Goal: Task Accomplishment & Management: Use online tool/utility

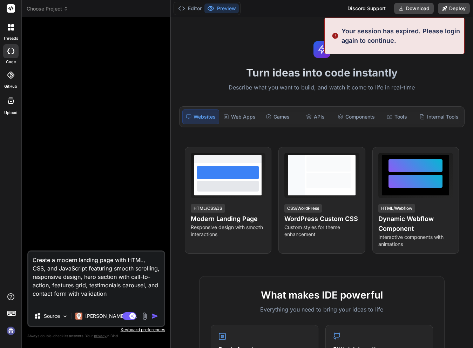
type textarea "x"
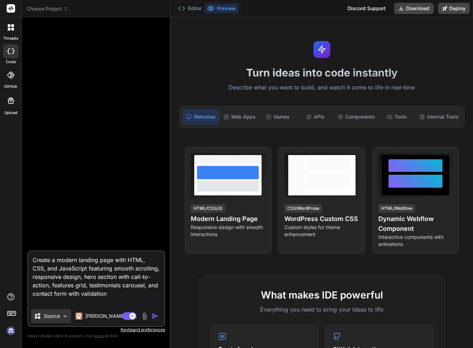
type textarea ""איילת השחר שתילים בני תורה 93 א, דירה 7, רכסים, 2067""
type textarea "x"
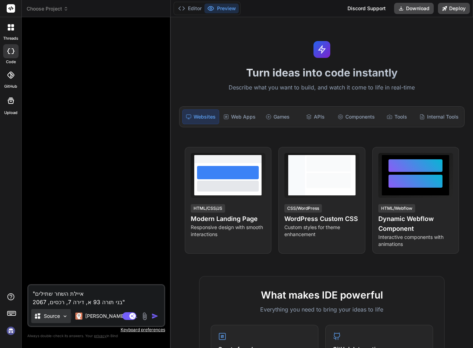
type textarea ""איילת השחר שתילים בני תורה 93 א, דירה 7, רכסים, 2067""
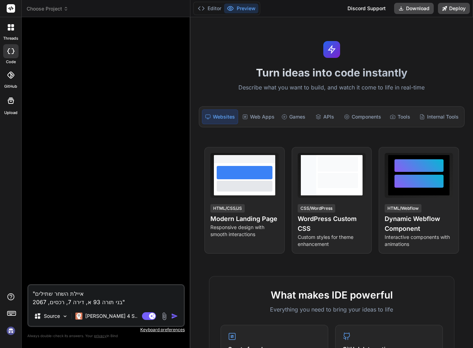
type textarea "x"
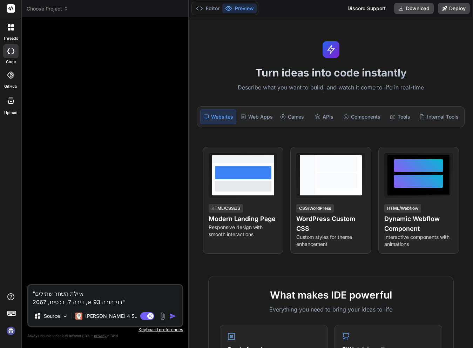
drag, startPoint x: 170, startPoint y: 47, endPoint x: 175, endPoint y: 47, distance: 4.9
click at [175, 47] on div "Bind AI Web Search Created with Pixso. Code Generator "איילת השחר שתילים בני תו…" at bounding box center [105, 182] width 167 height 331
click at [88, 299] on textarea ""איילת השחר שתילים בני תורה 93 א, דירה 7, רכסים, 2067"" at bounding box center [105, 295] width 154 height 21
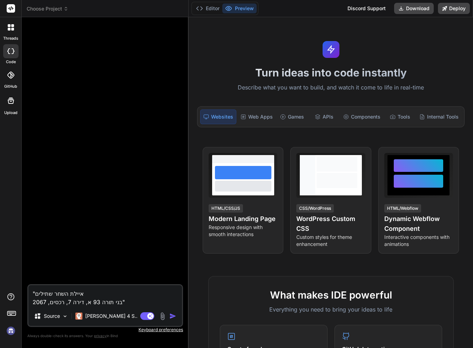
click at [88, 299] on textarea ""איילת השחר שתילים בני תורה 93 א, דירה 7, רכסים, 2067"" at bounding box center [105, 295] width 154 height 21
paste textarea "Create a modern web application-style website (not a standard marketing site) i…"
type textarea "Create a modern web application-style website (not a standard marketing site) i…"
type textarea "x"
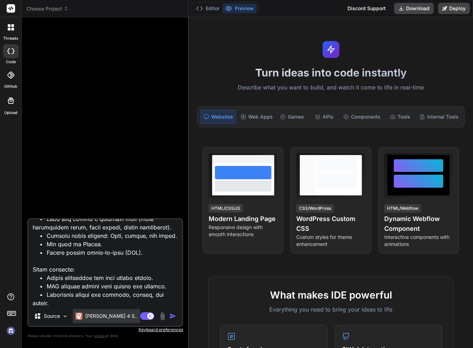
type textarea "Create a modern web application-style website (not a standard marketing site) i…"
click at [110, 311] on div "[PERSON_NAME] 4 S.." at bounding box center [107, 316] width 68 height 14
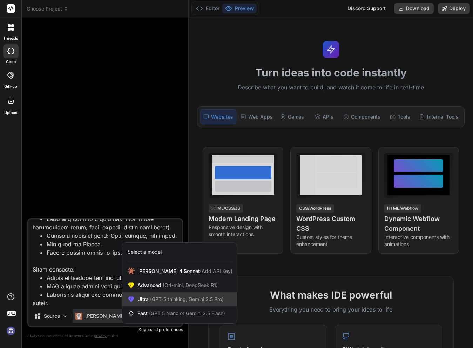
click at [169, 303] on div "Ultra (GPT-5 thinking, Gemini 2.5 Pro)" at bounding box center [179, 299] width 115 height 14
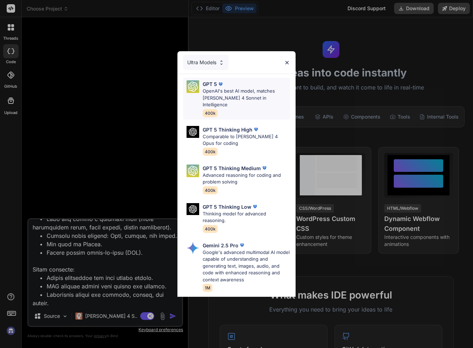
click at [212, 92] on p "OpenAI's best AI model, matches Claude 4 Sonnet in Intelligence" at bounding box center [246, 98] width 87 height 21
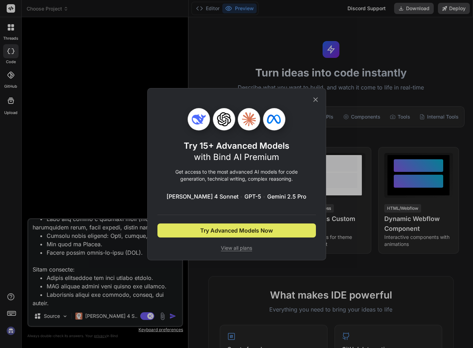
click at [219, 228] on span "Try Advanced Models Now" at bounding box center [236, 230] width 73 height 8
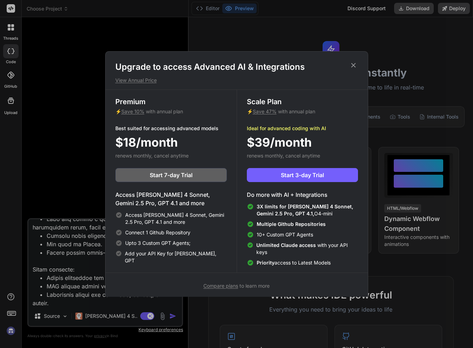
click at [351, 66] on icon at bounding box center [354, 65] width 8 height 8
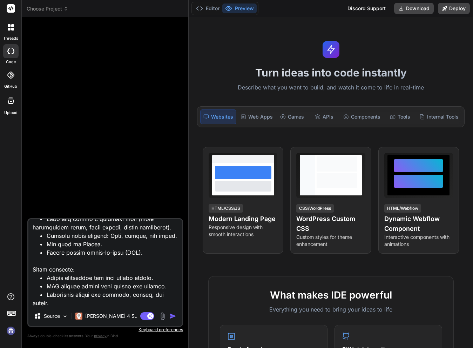
scroll to position [195, 0]
click at [173, 314] on img "button" at bounding box center [172, 315] width 7 height 7
type textarea "x"
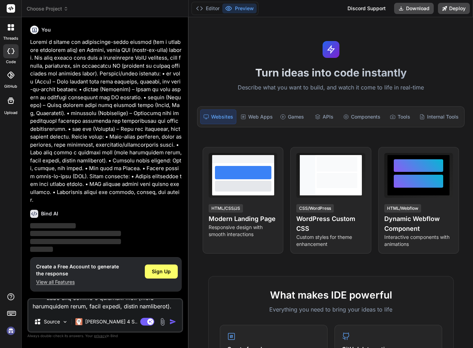
scroll to position [0, 0]
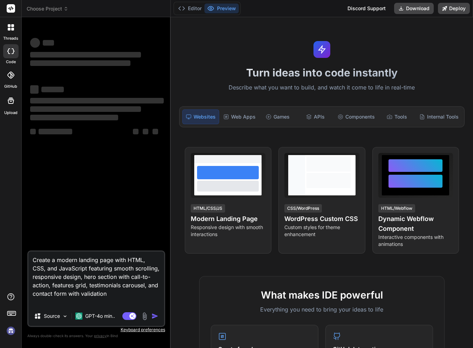
click at [140, 302] on textarea "Create a modern landing page with HTML, CSS, and JavaScript featuring smooth sc…" at bounding box center [96, 278] width 136 height 55
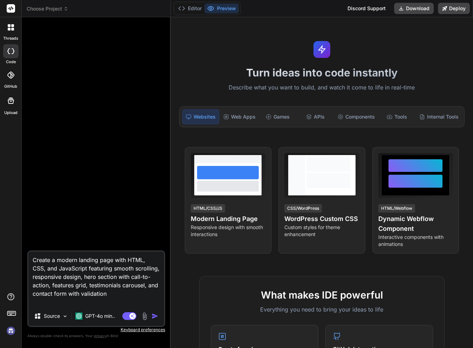
click at [156, 317] on img "button" at bounding box center [154, 315] width 7 height 7
type textarea "x"
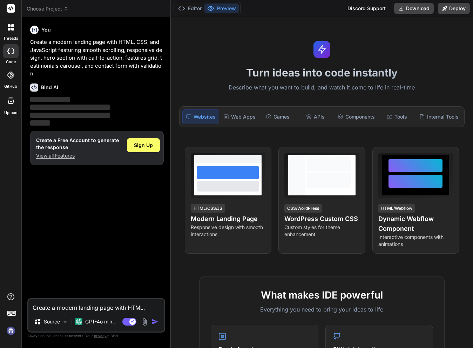
click at [10, 9] on rect at bounding box center [11, 8] width 8 height 8
click at [13, 26] on icon at bounding box center [12, 25] width 3 height 3
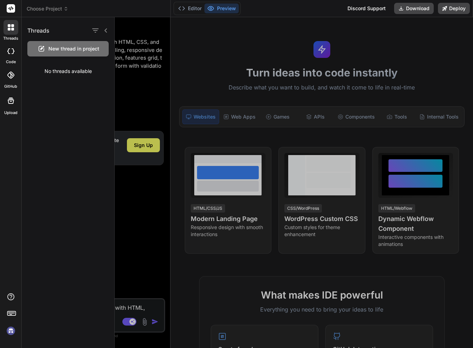
click at [12, 314] on icon at bounding box center [12, 313] width 10 height 10
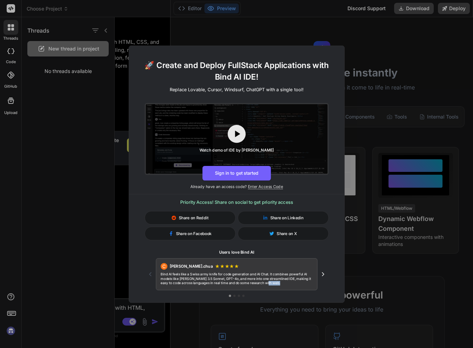
click at [12, 314] on div "🚀 Create and Deploy FullStack Applications with Bind AI IDE! Replace Lovable, C…" at bounding box center [236, 174] width 473 height 348
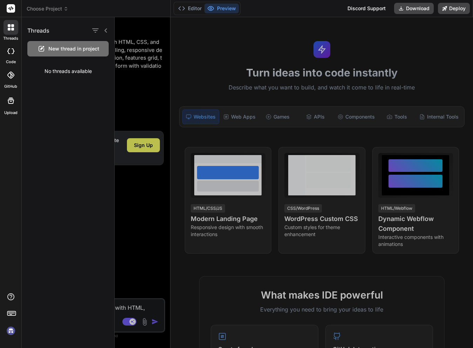
click at [11, 326] on img at bounding box center [11, 331] width 12 height 12
click at [105, 33] on icon at bounding box center [106, 31] width 6 height 6
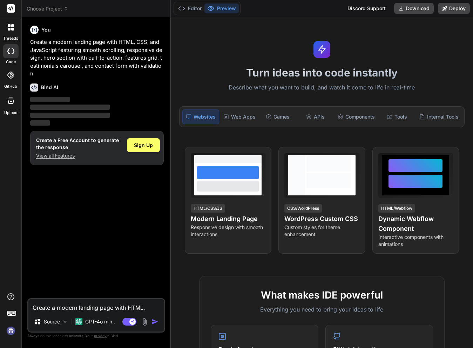
click at [40, 7] on span "Choose Project" at bounding box center [48, 8] width 42 height 7
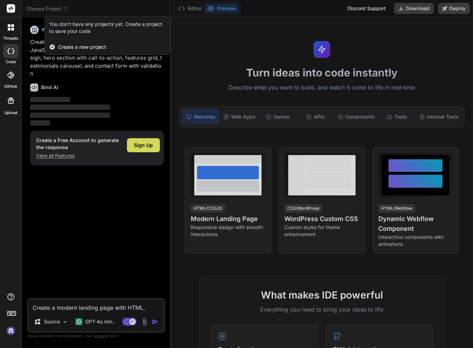
click at [16, 11] on div at bounding box center [10, 8] width 21 height 17
click at [14, 9] on rect at bounding box center [11, 8] width 8 height 8
click at [111, 78] on div at bounding box center [236, 174] width 473 height 348
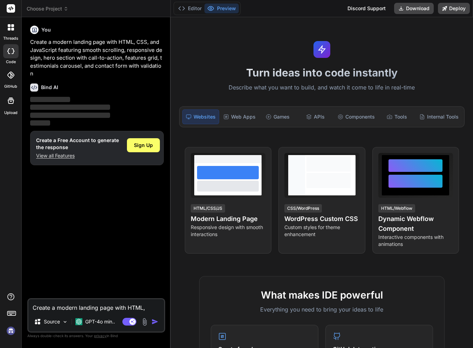
click at [7, 4] on icon at bounding box center [11, 8] width 8 height 8
click at [14, 12] on rect at bounding box center [11, 8] width 8 height 8
click at [14, 11] on rect at bounding box center [11, 8] width 8 height 8
click at [14, 12] on rect at bounding box center [11, 8] width 8 height 8
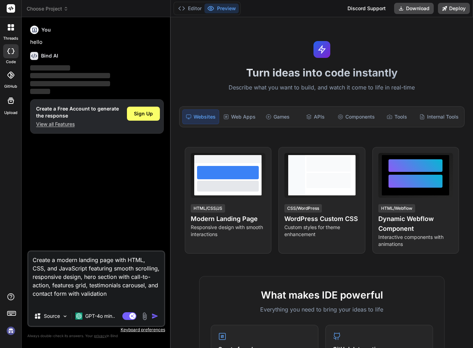
click at [10, 7] on rect at bounding box center [11, 8] width 8 height 8
click at [9, 315] on rect at bounding box center [11, 313] width 8 height 4
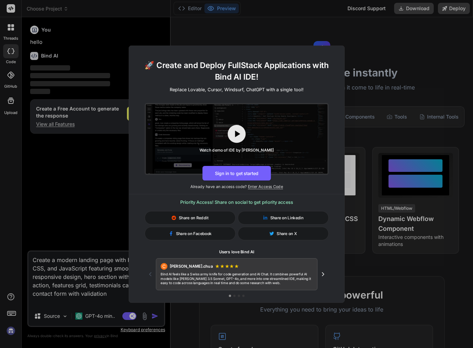
click at [9, 315] on div "🚀 Create and Deploy FullStack Applications with Bind AI IDE! Replace Lovable, C…" at bounding box center [236, 174] width 473 height 348
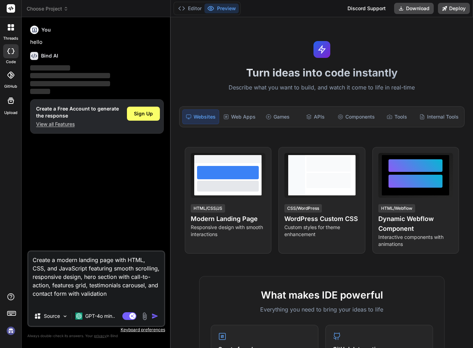
click at [12, 313] on rect at bounding box center [12, 313] width 1 height 1
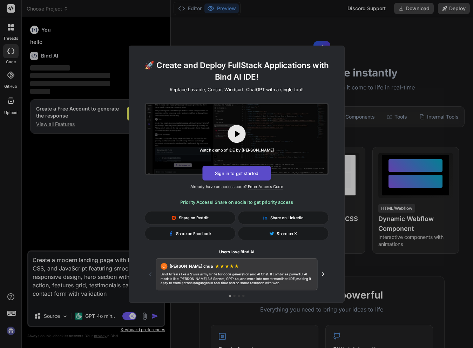
click at [234, 175] on button "Sign in to get started" at bounding box center [236, 172] width 68 height 15
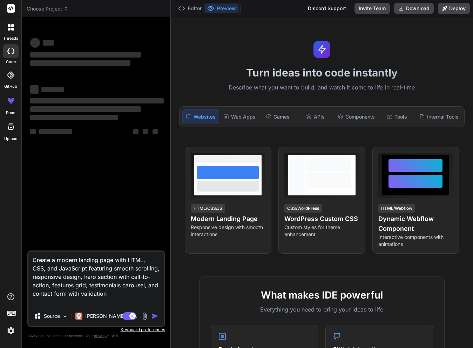
type textarea "x"
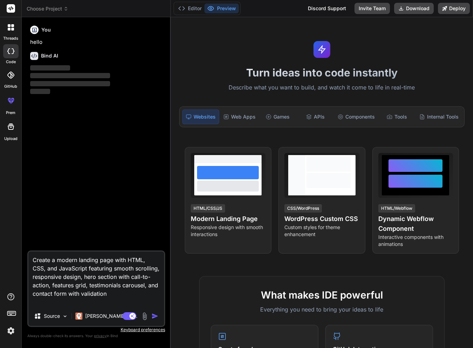
click at [67, 273] on textarea "Create a modern landing page with HTML, CSS, and JavaScript featuring smooth sc…" at bounding box center [96, 278] width 136 height 55
paste textarea "web application-style website (not a standard marketing site) in Hebrew, fully …"
type textarea "Loremi d sitame con adipiscinge-seddo eiusmod (tem i utlabore etdolorem aliq) e…"
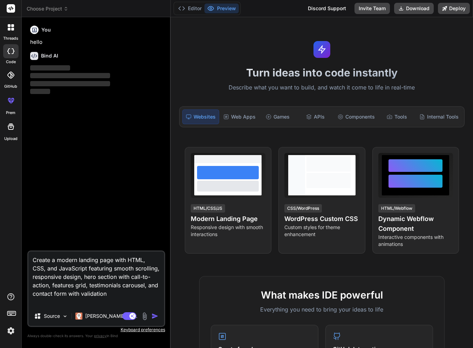
type textarea "x"
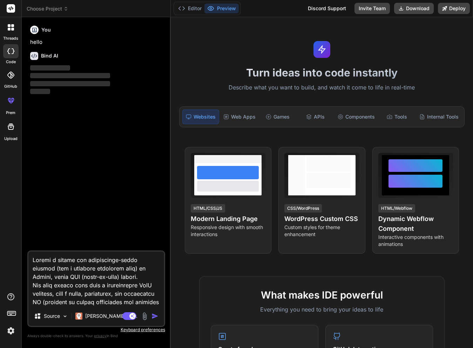
scroll to position [236, 0]
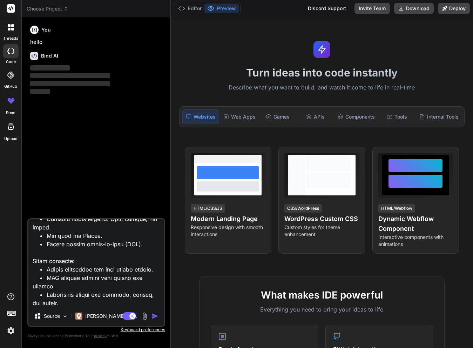
type textarea "Create a modern web application-style website (not a standard marketing site) i…"
click at [154, 315] on img "button" at bounding box center [154, 315] width 7 height 7
click at [100, 316] on p "Claude 4 S.." at bounding box center [111, 315] width 52 height 7
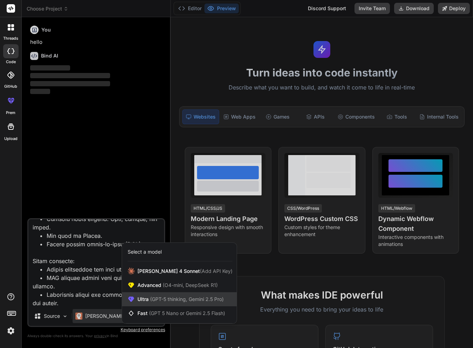
click at [144, 302] on span "Ultra (GPT-5 thinking, Gemini 2.5 Pro)" at bounding box center [180, 299] width 86 height 7
type textarea "x"
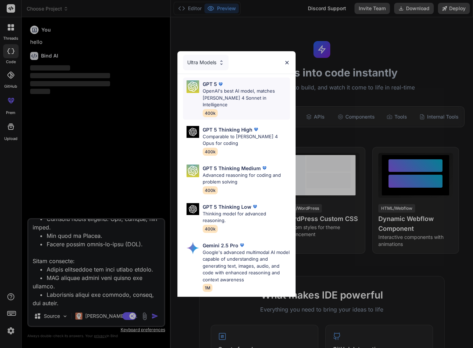
click at [237, 99] on p "OpenAI's best AI model, matches Claude 4 Sonnet in Intelligence" at bounding box center [246, 98] width 87 height 21
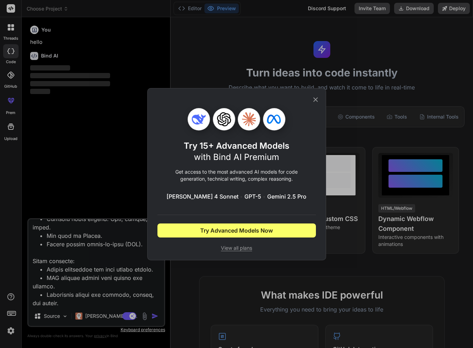
click at [316, 98] on icon at bounding box center [315, 99] width 5 height 5
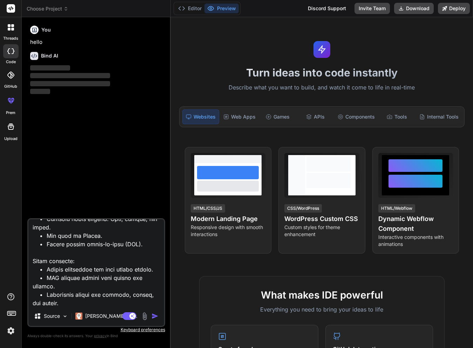
click at [157, 318] on img "button" at bounding box center [154, 315] width 7 height 7
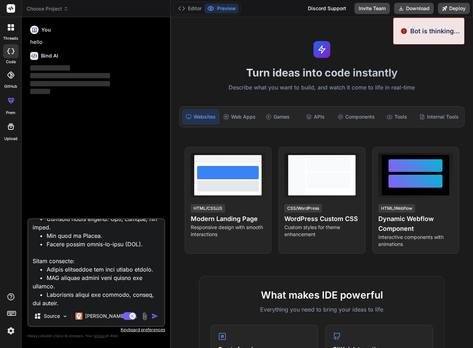
click at [155, 316] on img "button" at bounding box center [154, 315] width 7 height 7
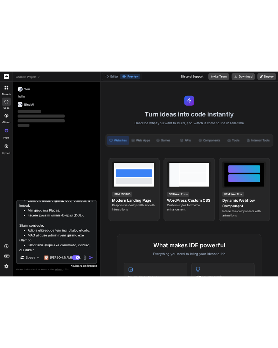
scroll to position [237, 0]
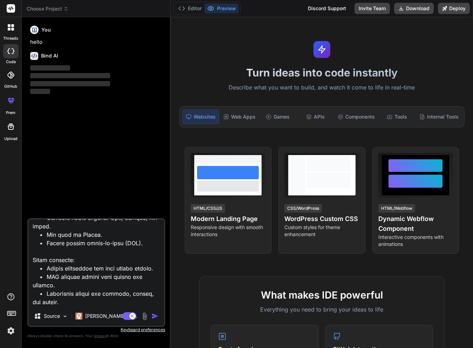
click at [153, 312] on div "Agent Mode. When this toggle is activated, AI automatically makes decisions, re…" at bounding box center [141, 316] width 40 height 8
click at [153, 317] on img "button" at bounding box center [154, 315] width 7 height 7
click at [62, 114] on div "You hello Bind AI ‌ ‌ ‌ ‌" at bounding box center [97, 120] width 136 height 195
click at [46, 11] on span "Choose Project" at bounding box center [48, 8] width 42 height 7
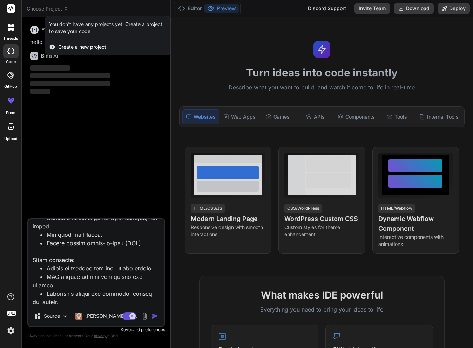
click at [75, 48] on span "Create a new project" at bounding box center [82, 46] width 48 height 7
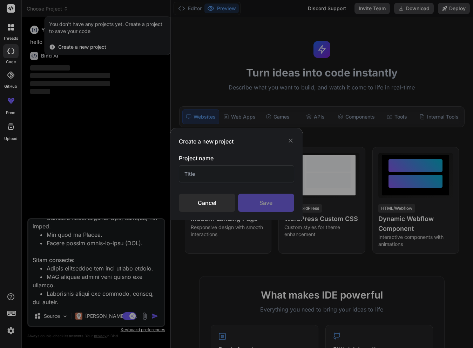
click at [210, 173] on input "text" at bounding box center [237, 173] width 116 height 17
type input "ם"
type input "oy"
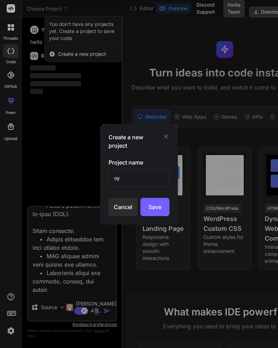
type textarea "x"
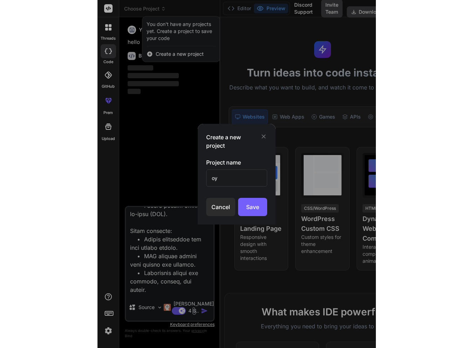
scroll to position [237, 0]
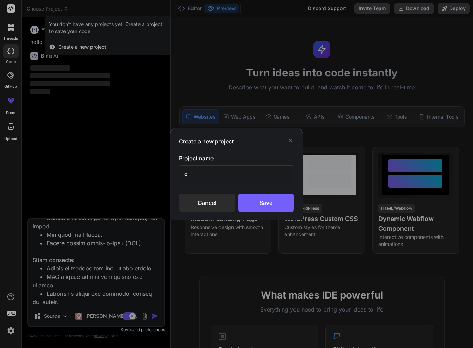
type input "oT"
type textarea "x"
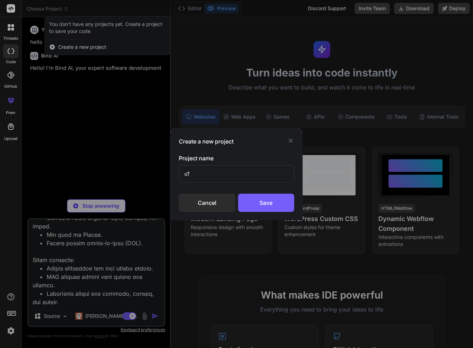
type input "oTo"
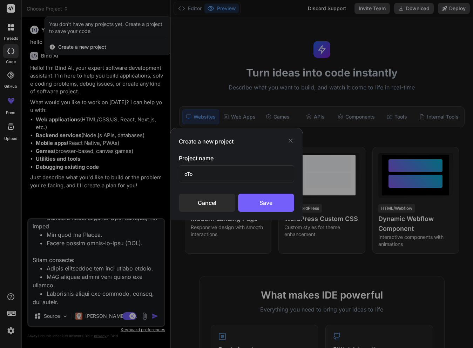
type textarea "x"
type input "oToNation-w1"
click at [264, 198] on div "Save" at bounding box center [266, 203] width 56 height 18
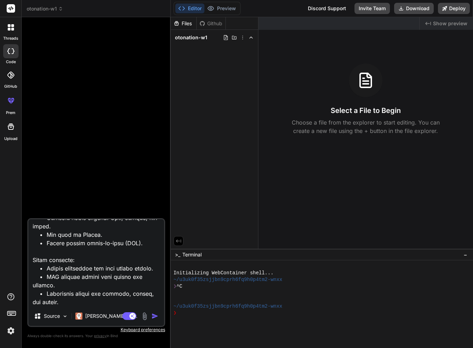
click at [14, 43] on div "code" at bounding box center [10, 52] width 21 height 23
click at [67, 140] on div at bounding box center [97, 120] width 136 height 195
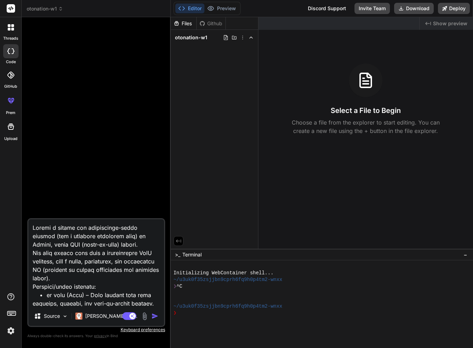
click at [8, 26] on icon at bounding box center [9, 25] width 3 height 3
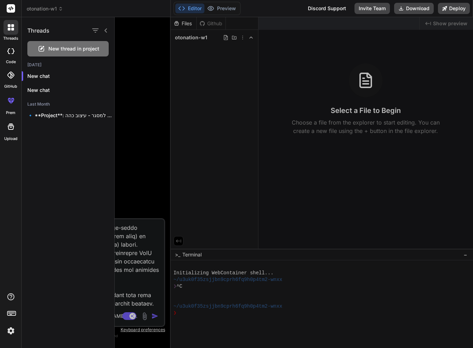
click at [8, 56] on div at bounding box center [10, 51] width 15 height 14
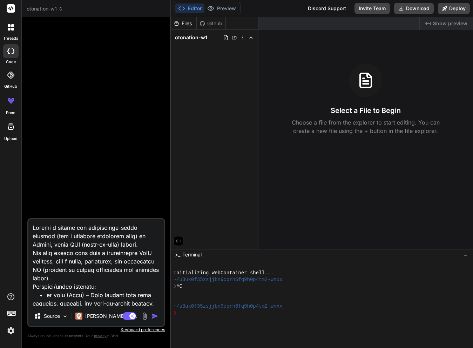
click at [8, 75] on icon at bounding box center [10, 75] width 7 height 7
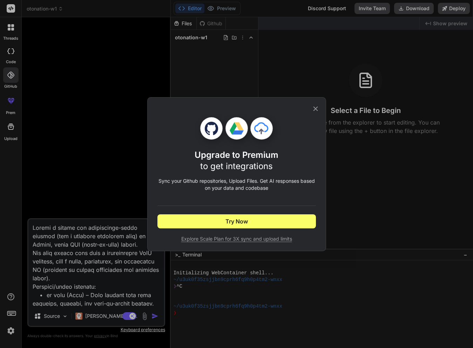
click at [60, 106] on div "Upgrade to Premium to get integrations Sync your Github repositories, Upload Fi…" at bounding box center [236, 174] width 473 height 348
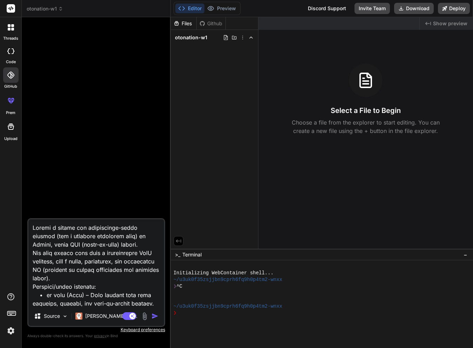
click at [19, 73] on div "GitHub" at bounding box center [10, 77] width 21 height 25
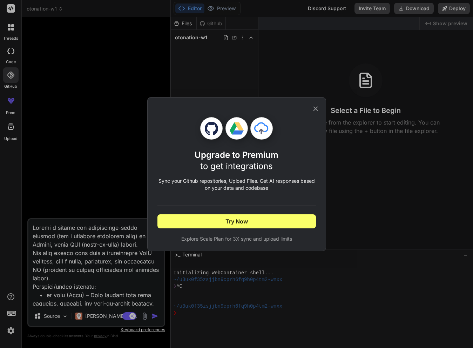
click at [55, 112] on div "Upgrade to Premium to get integrations Sync your Github repositories, Upload Fi…" at bounding box center [236, 174] width 473 height 348
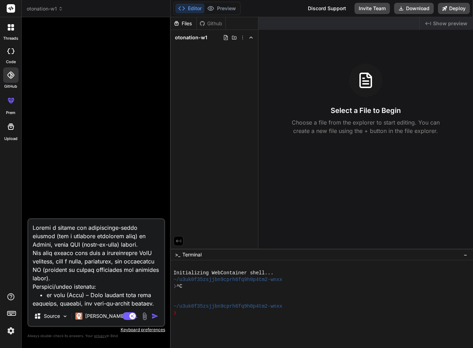
click at [13, 102] on icon at bounding box center [11, 100] width 8 height 8
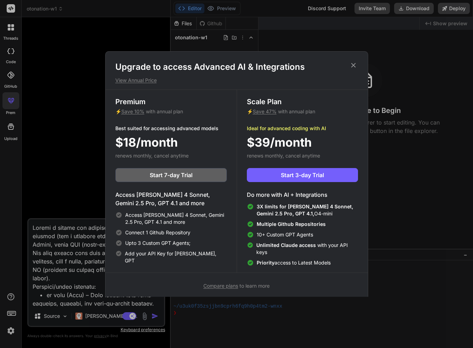
click at [55, 111] on div "Upgrade to access Advanced AI & Integrations View Annual Price Premium ⚡ Save 1…" at bounding box center [236, 174] width 473 height 348
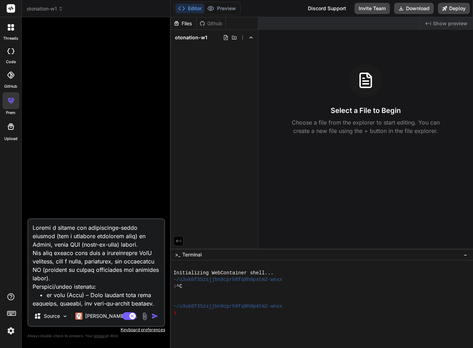
click at [10, 124] on icon at bounding box center [11, 126] width 6 height 6
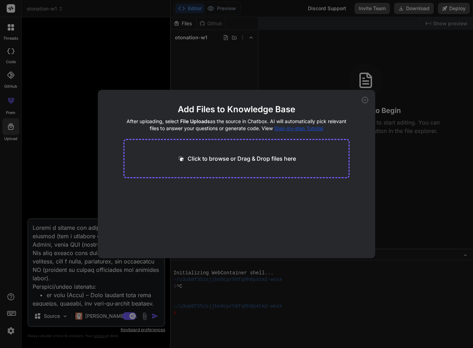
click at [36, 111] on div "Add Files to Knowledge Base After uploading, select File Uploads as the source …" at bounding box center [236, 174] width 473 height 348
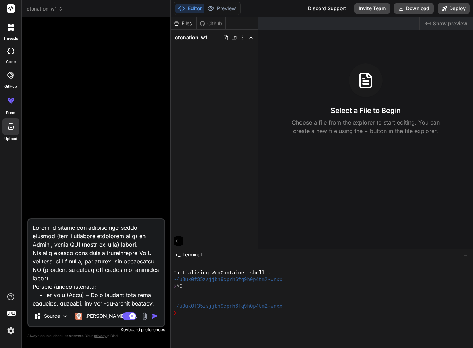
click at [10, 329] on img at bounding box center [11, 331] width 12 height 12
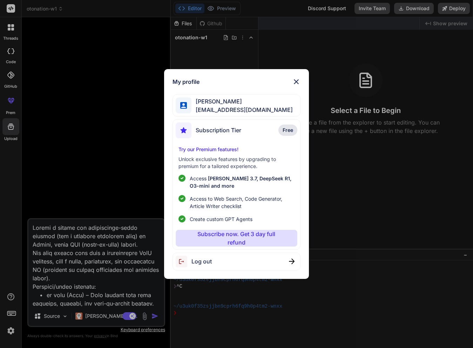
type textarea "x"
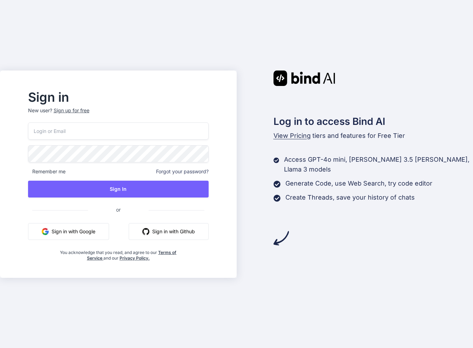
click at [133, 142] on div "Remember me Forgot your password? Sign In or Sign in with Google Sign in with G…" at bounding box center [118, 191] width 181 height 138
click at [129, 135] on input "email" at bounding box center [118, 130] width 181 height 17
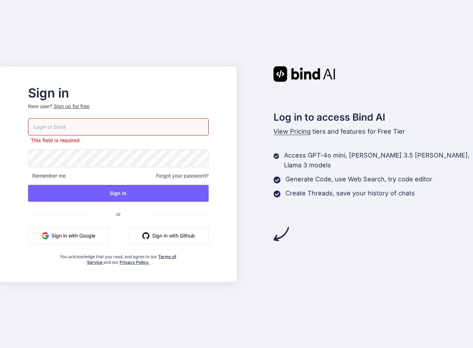
type input "[EMAIL_ADDRESS][DOMAIN_NAME]"
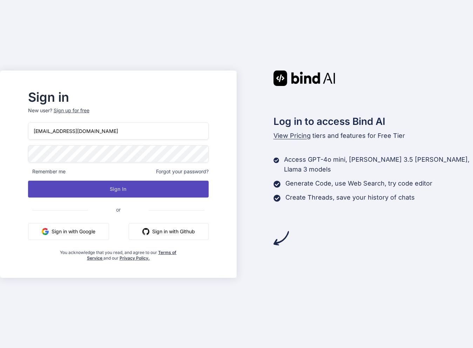
click at [106, 189] on button "Sign In" at bounding box center [118, 189] width 181 height 17
click at [133, 193] on button "Sign In" at bounding box center [118, 189] width 181 height 17
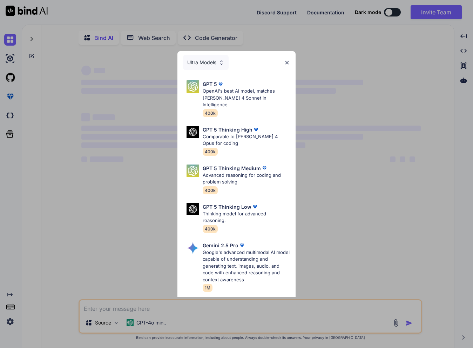
click at [110, 144] on div "Ultra Models GPT 5 OpenAI's best AI model, matches [PERSON_NAME] 4 Sonnet in In…" at bounding box center [236, 174] width 473 height 348
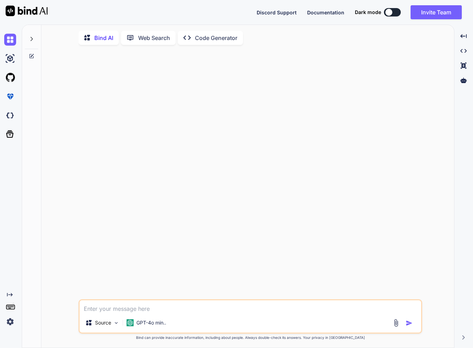
click at [9, 320] on img at bounding box center [10, 322] width 12 height 12
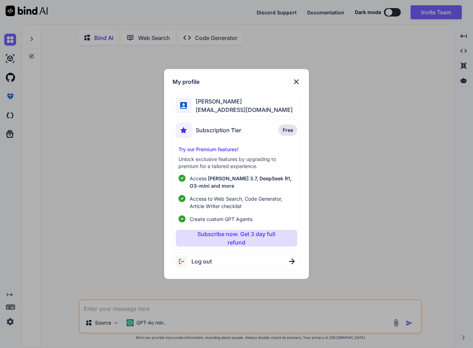
click at [198, 263] on span "Log out" at bounding box center [201, 261] width 20 height 8
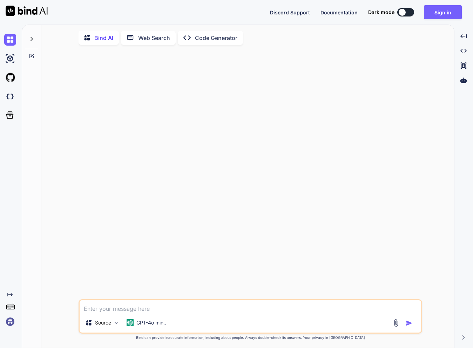
click at [16, 5] on div at bounding box center [24, 12] width 48 height 25
click at [16, 9] on img at bounding box center [27, 11] width 42 height 11
type textarea "x"
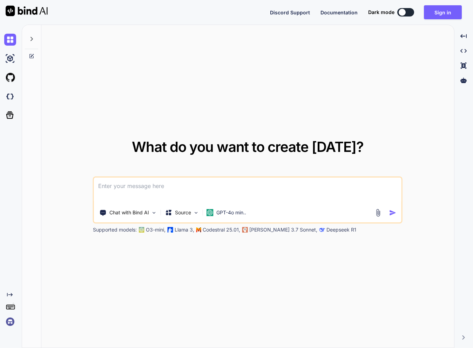
click at [11, 305] on icon at bounding box center [11, 307] width 10 height 10
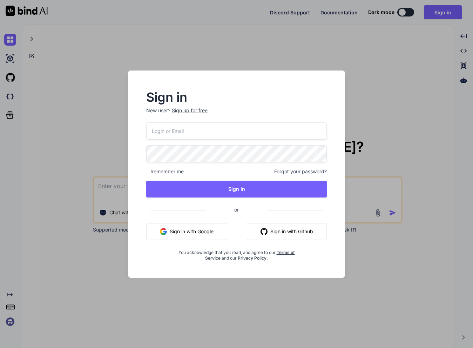
click at [218, 140] on div "Remember me Forgot your password? Sign In or Sign in with Google Sign in with G…" at bounding box center [236, 191] width 181 height 138
click at [218, 135] on input "email" at bounding box center [236, 130] width 181 height 17
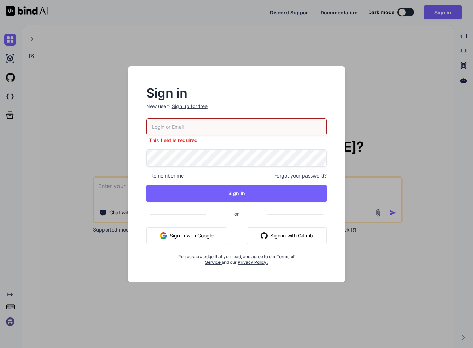
type input "printech.xyz@gmail.com"
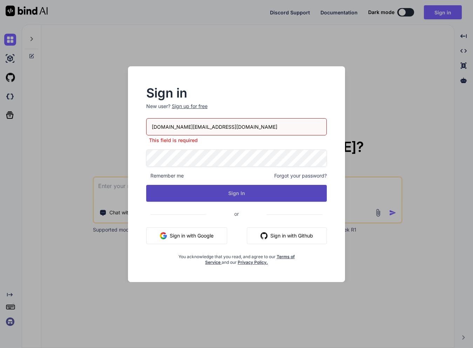
click at [236, 193] on button "Sign In" at bounding box center [236, 193] width 181 height 17
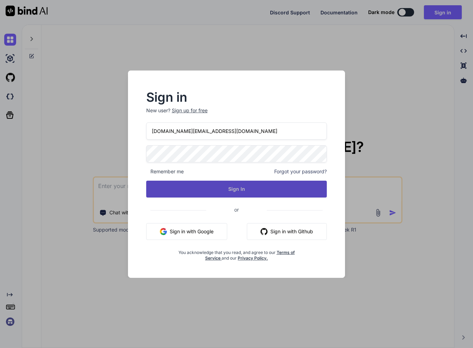
click at [251, 187] on button "Sign In" at bounding box center [236, 189] width 181 height 17
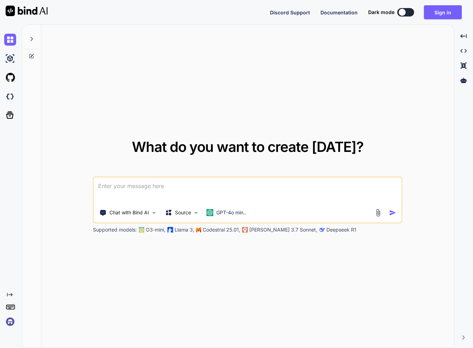
click at [395, 52] on div "What do you want to create today? Chat with Bind AI Source GPT-4o min.. Support…" at bounding box center [247, 186] width 413 height 323
click at [7, 305] on rect at bounding box center [10, 307] width 8 height 4
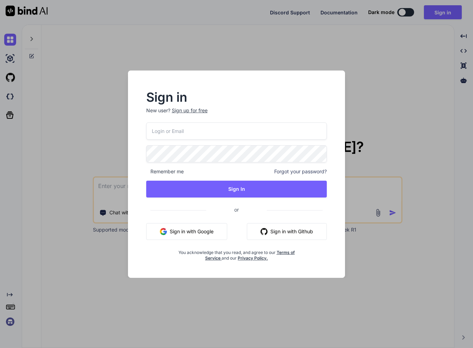
click at [61, 295] on div "Sign in New user? Sign up for free Remember me Forgot your password? Sign In or…" at bounding box center [236, 174] width 473 height 348
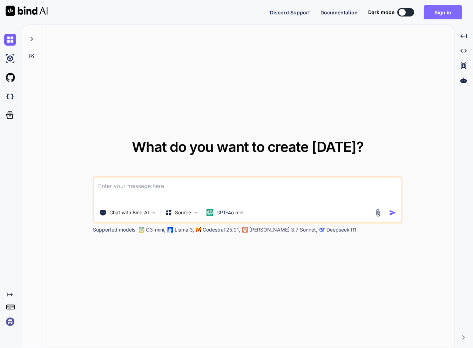
click at [449, 11] on button "Sign in" at bounding box center [443, 12] width 38 height 14
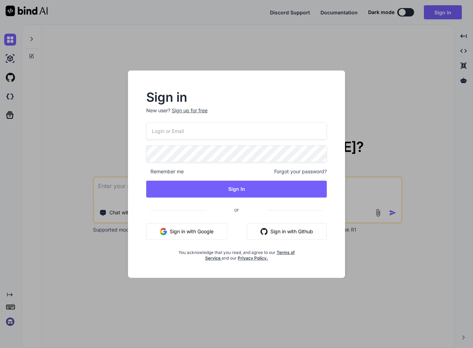
click at [215, 129] on input "email" at bounding box center [236, 130] width 181 height 17
type input "printech.xyz@gmail.com"
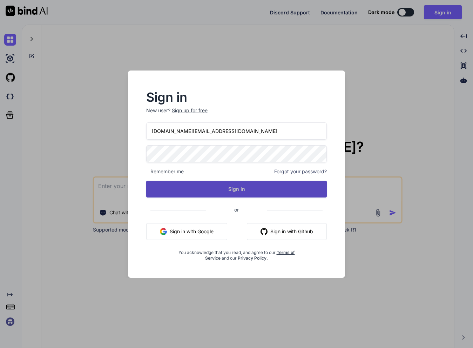
click at [232, 189] on button "Sign In" at bounding box center [236, 189] width 181 height 17
click at [245, 187] on button "Sign In" at bounding box center [236, 189] width 181 height 17
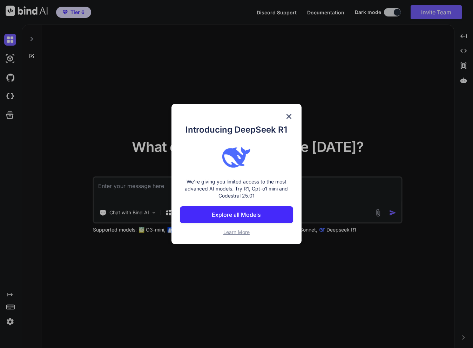
click at [290, 121] on div "Introducing DeepSeek R1 We're giving you limited access to the most advanced AI…" at bounding box center [236, 174] width 130 height 140
click at [293, 116] on img at bounding box center [289, 116] width 8 height 8
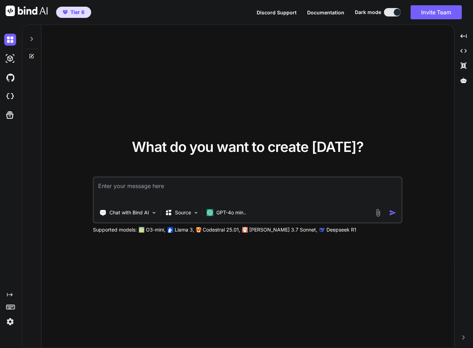
click at [124, 191] on textarea at bounding box center [247, 190] width 307 height 26
paste textarea "Create a modern web application-style website (not a standard marketing site) i…"
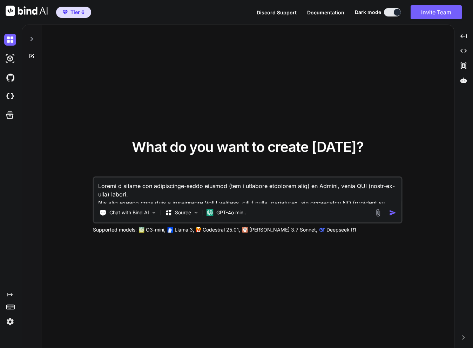
scroll to position [110, 0]
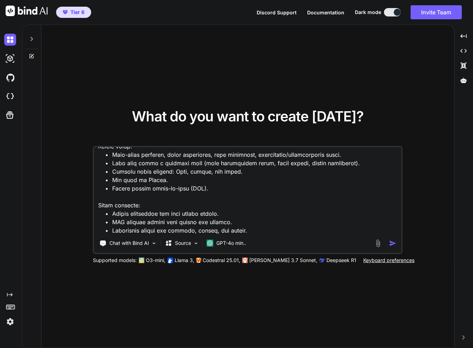
type textarea "Create a modern web application-style website (not a standard marketing site) i…"
click at [392, 244] on img "button" at bounding box center [392, 242] width 7 height 7
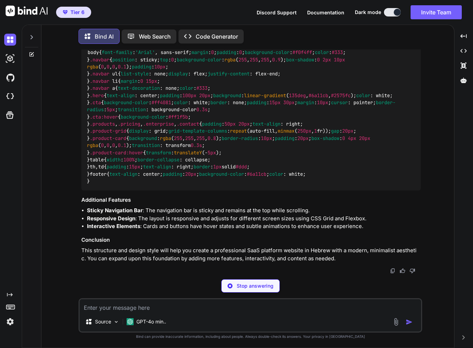
scroll to position [1793, 0]
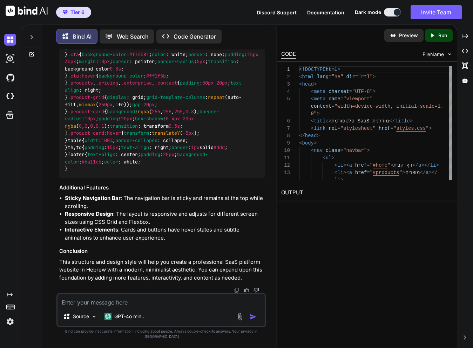
click at [414, 40] on div "Preview" at bounding box center [403, 35] width 39 height 13
click at [413, 34] on p "Preview" at bounding box center [408, 35] width 19 height 7
click at [440, 33] on p "Run" at bounding box center [442, 35] width 9 height 7
click at [324, 211] on link "https://app.onecompiler.com/43yayrw7b_43ygvmkyk" at bounding box center [309, 209] width 57 height 7
click at [207, 36] on p "Code Generator" at bounding box center [195, 36] width 42 height 8
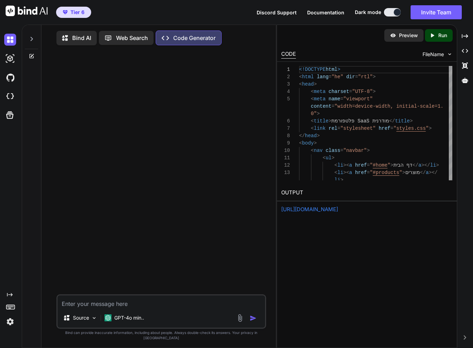
click at [98, 308] on textarea at bounding box center [161, 301] width 208 height 13
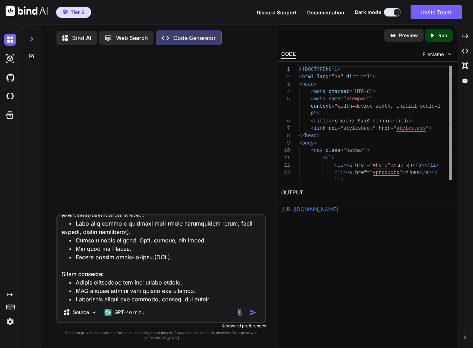
type textarea "Create a modern web application-style website (not a standard marketing site) i…"
click at [253, 316] on img "button" at bounding box center [253, 312] width 7 height 7
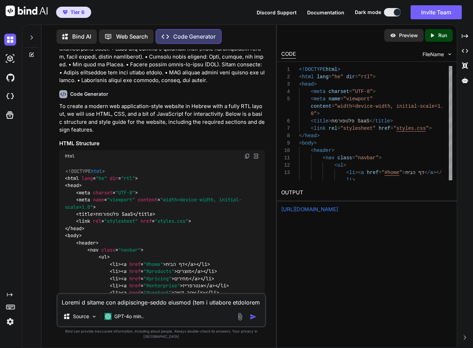
scroll to position [101, 0]
click at [14, 62] on img at bounding box center [10, 59] width 12 height 12
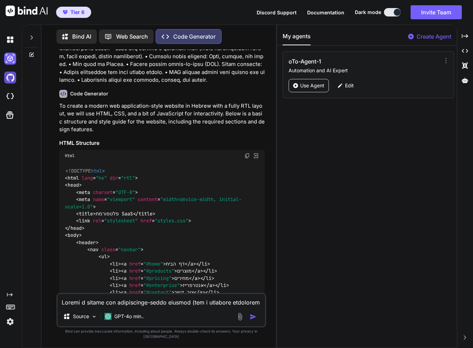
click at [8, 80] on img at bounding box center [10, 78] width 12 height 12
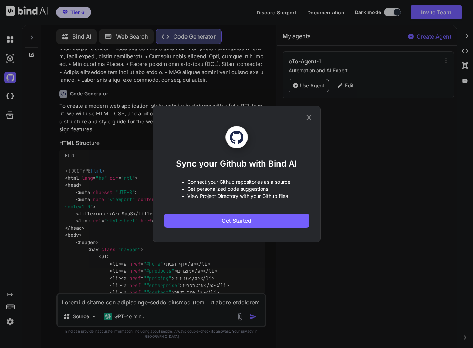
click at [104, 113] on div "Sync your Github with Bind AI • Connect your Github repositories as a source. •…" at bounding box center [236, 174] width 473 height 348
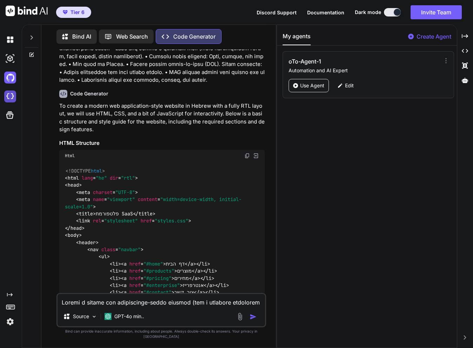
click at [14, 96] on img at bounding box center [10, 96] width 12 height 12
click at [13, 114] on icon at bounding box center [9, 114] width 7 height 7
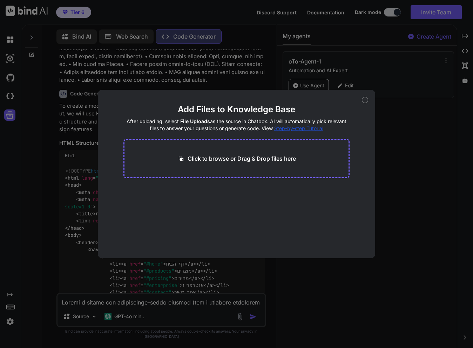
click at [364, 100] on icon at bounding box center [365, 100] width 6 height 6
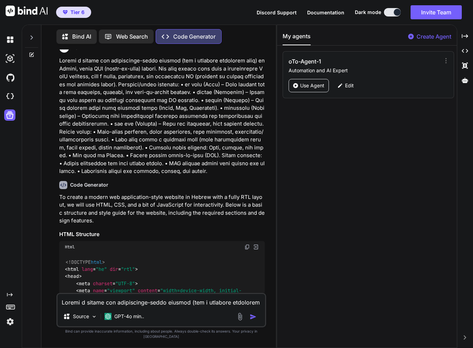
scroll to position [0, 0]
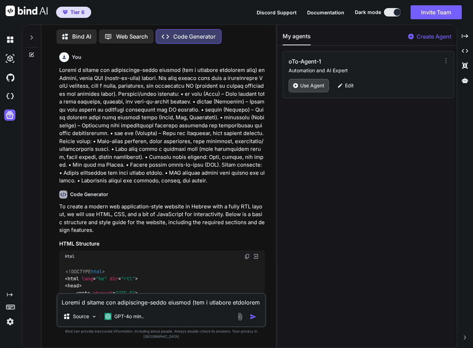
click at [297, 87] on icon at bounding box center [295, 85] width 5 height 5
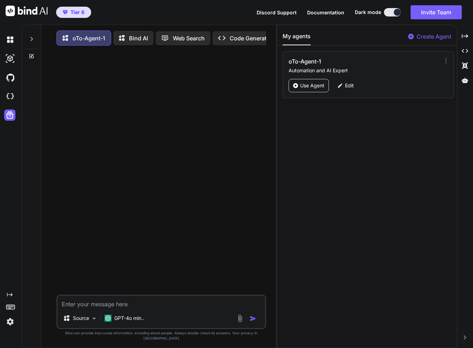
click at [382, 16] on div "Dark mode" at bounding box center [380, 12] width 50 height 8
click at [391, 13] on button at bounding box center [392, 12] width 17 height 8
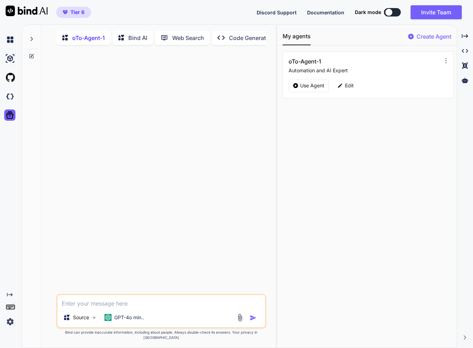
click at [397, 12] on button at bounding box center [392, 12] width 17 height 8
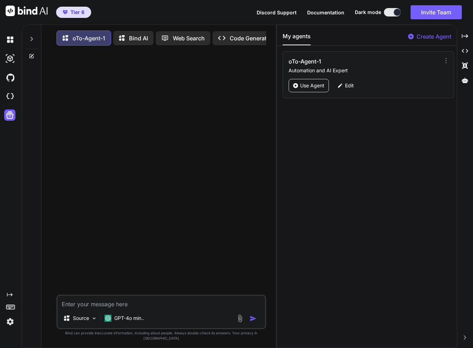
click at [397, 12] on div at bounding box center [397, 12] width 7 height 7
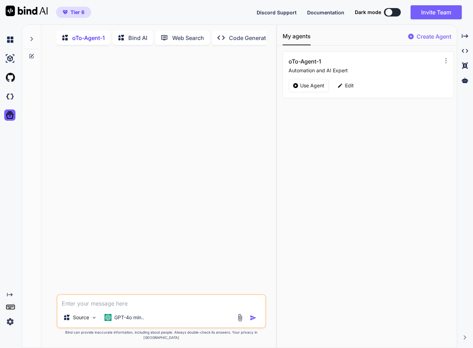
click at [397, 12] on button at bounding box center [392, 12] width 17 height 8
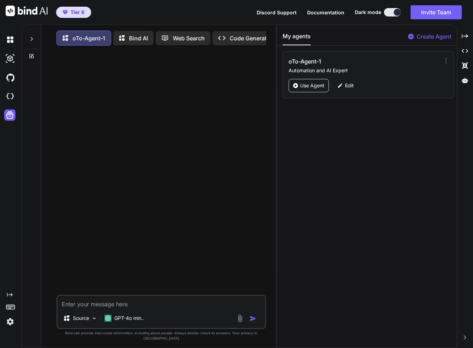
click at [397, 12] on div at bounding box center [397, 12] width 7 height 7
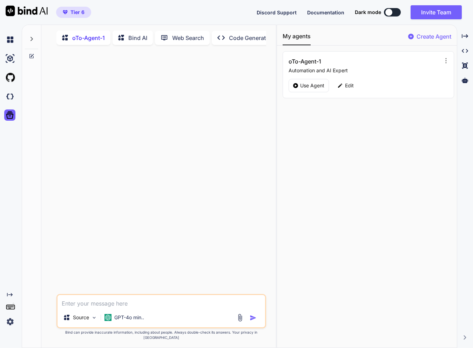
click at [397, 12] on button at bounding box center [392, 12] width 17 height 8
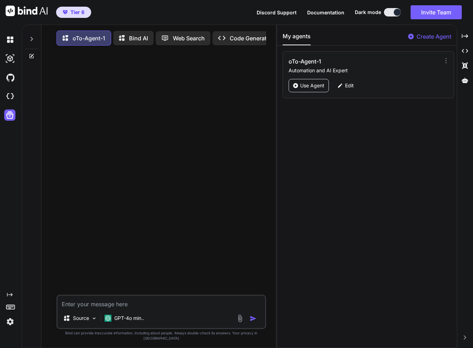
click at [397, 12] on div at bounding box center [397, 12] width 7 height 7
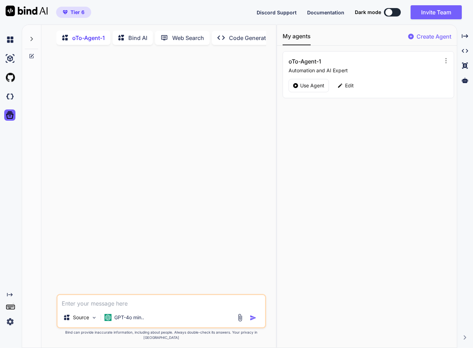
click at [397, 12] on button at bounding box center [392, 12] width 17 height 8
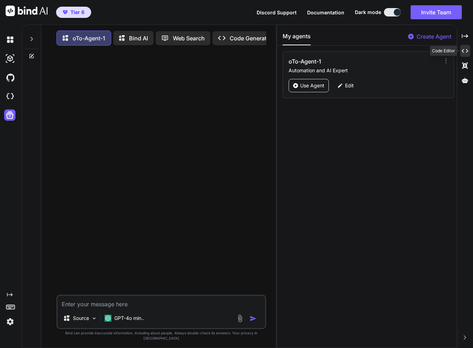
click at [460, 54] on div "Created with Pixso." at bounding box center [465, 51] width 10 height 12
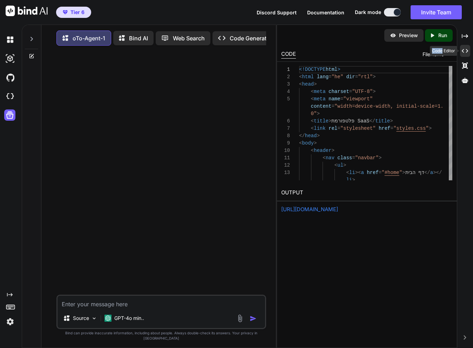
click at [460, 54] on div "Created with Pixso." at bounding box center [465, 51] width 10 height 12
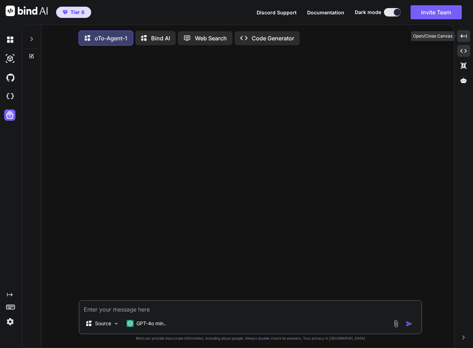
click at [465, 40] on div "Created with Pixso." at bounding box center [463, 36] width 13 height 12
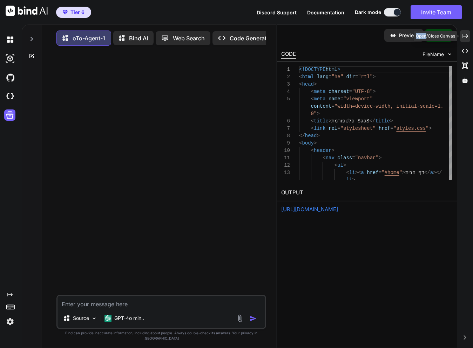
click at [465, 40] on div "Created with Pixso." at bounding box center [465, 36] width 10 height 12
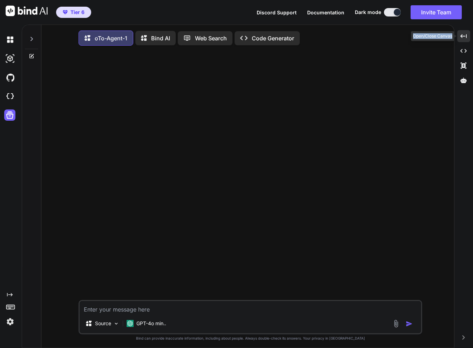
click at [465, 40] on div "Created with Pixso." at bounding box center [463, 36] width 13 height 12
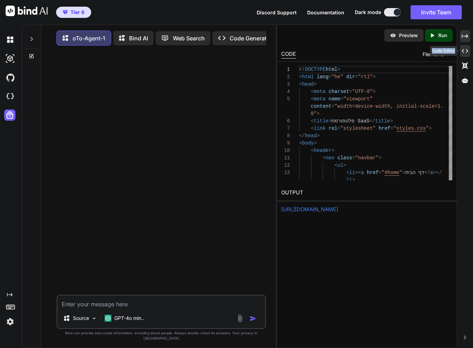
click at [468, 54] on div "Created with Pixso." at bounding box center [465, 51] width 10 height 12
click at [462, 66] on icon "Created with Pixso." at bounding box center [465, 65] width 6 height 6
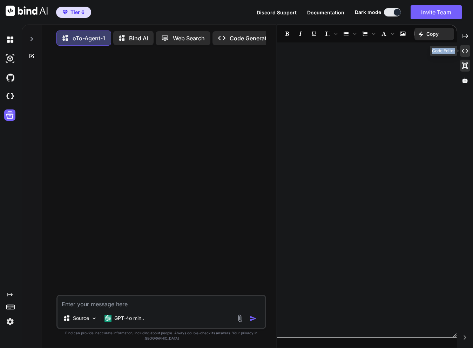
click at [467, 50] on icon at bounding box center [465, 51] width 6 height 4
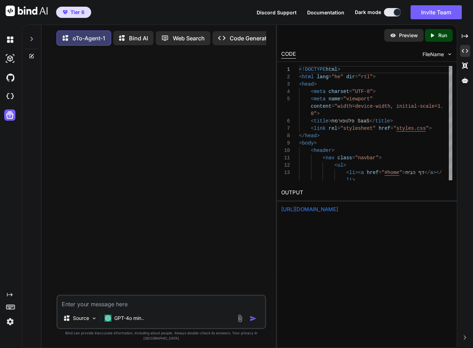
click at [468, 26] on div "oTo-Agent-1 Bind AI Web Search Created with Pixso. Code Generator Source GPT-4o…" at bounding box center [247, 186] width 451 height 323
click at [465, 30] on div "oTo-Agent-1 Bind AI Web Search Created with Pixso. Code Generator Source GPT-4o…" at bounding box center [247, 186] width 451 height 323
click at [465, 34] on icon "Created with Pixso." at bounding box center [465, 36] width 6 height 6
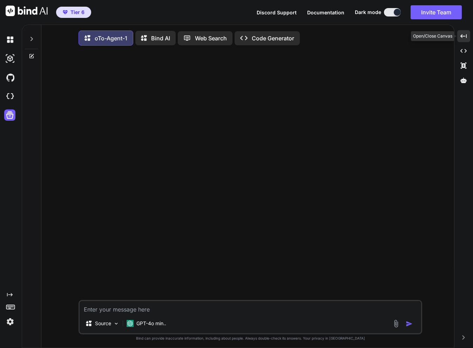
click at [466, 33] on icon "Created with Pixso." at bounding box center [463, 36] width 6 height 6
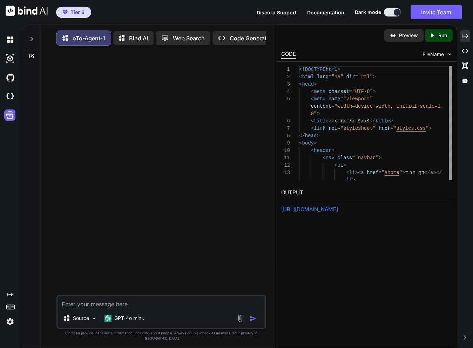
click at [410, 34] on p "Preview" at bounding box center [408, 35] width 19 height 7
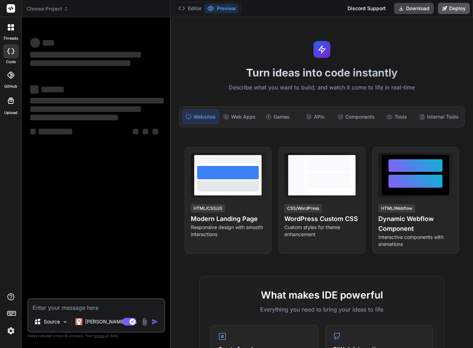
type textarea "x"
